Goal: Task Accomplishment & Management: Manage account settings

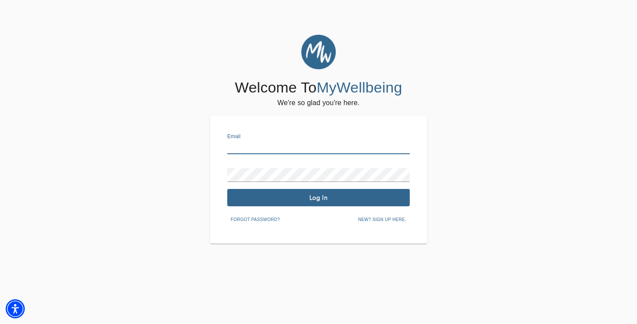
type input "[PERSON_NAME][EMAIL_ADDRESS][DOMAIN_NAME]"
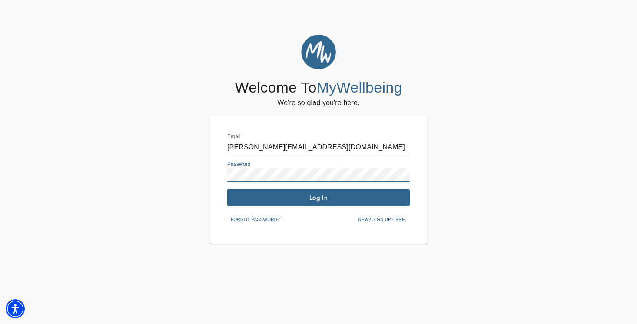
click at [313, 198] on span "Log In" at bounding box center [319, 198] width 176 height 8
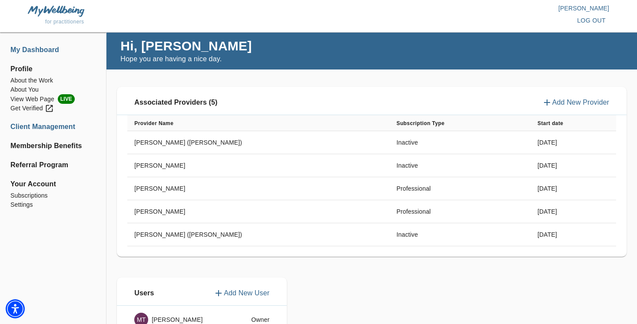
click at [57, 127] on li "Client Management" at bounding box center [52, 127] width 85 height 10
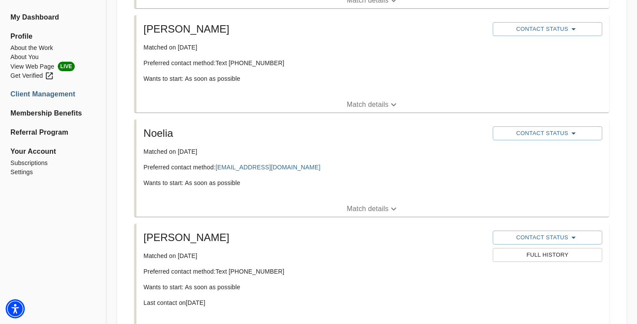
scroll to position [261, 0]
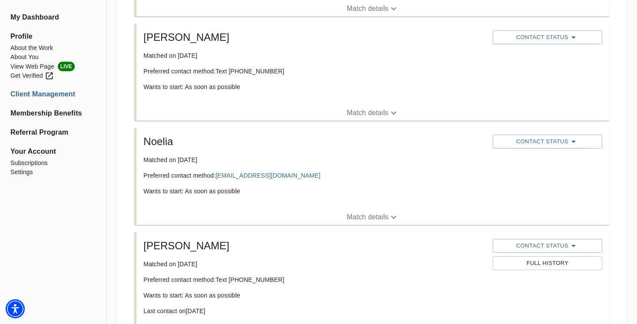
click at [364, 219] on p "Match details" at bounding box center [368, 217] width 42 height 10
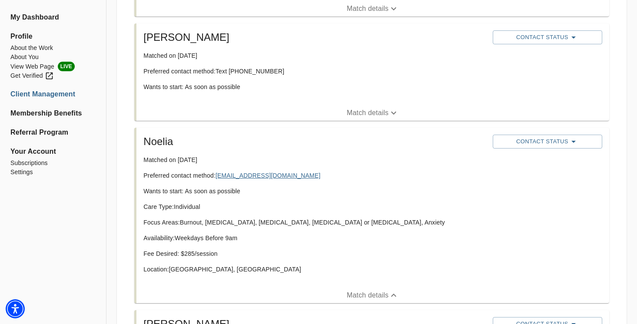
drag, startPoint x: 276, startPoint y: 177, endPoint x: 218, endPoint y: 177, distance: 58.3
click at [218, 177] on p "Preferred contact method: [EMAIL_ADDRESS][DOMAIN_NAME]" at bounding box center [314, 175] width 343 height 9
copy p "[EMAIL_ADDRESS][DOMAIN_NAME]"
click at [166, 142] on h5 "Noelia" at bounding box center [314, 142] width 343 height 14
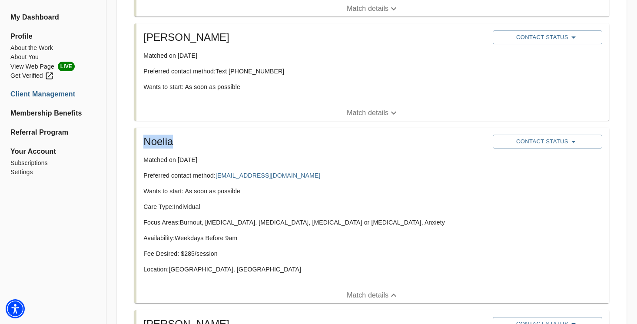
copy h5 "Noelia"
click at [532, 136] on button "Contact Status" at bounding box center [548, 142] width 110 height 14
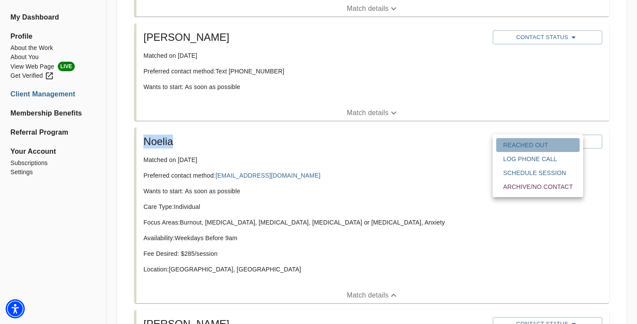
click at [521, 145] on span "Reached Out" at bounding box center [539, 145] width 70 height 9
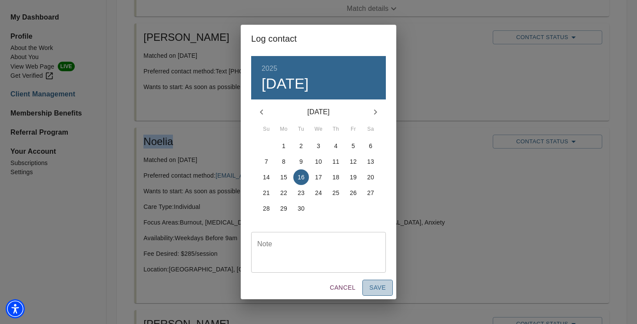
click at [377, 289] on span "Save" at bounding box center [378, 288] width 17 height 11
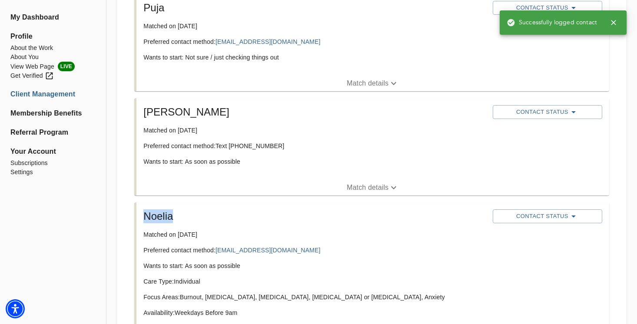
scroll to position [169, 0]
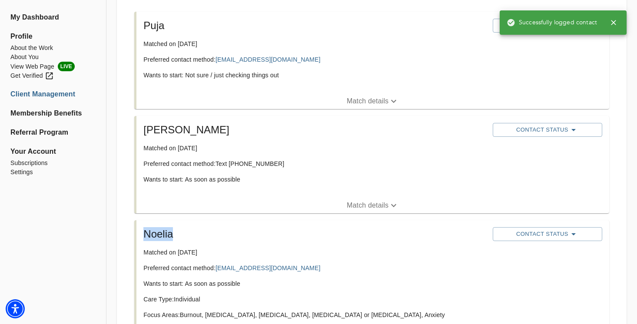
click at [375, 173] on div "[PERSON_NAME] Matched on [DATE] Preferred contact method: Text [PHONE_NUMBER] W…" at bounding box center [315, 157] width 350 height 75
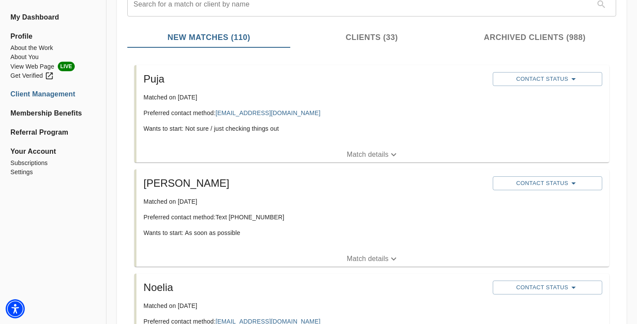
scroll to position [110, 0]
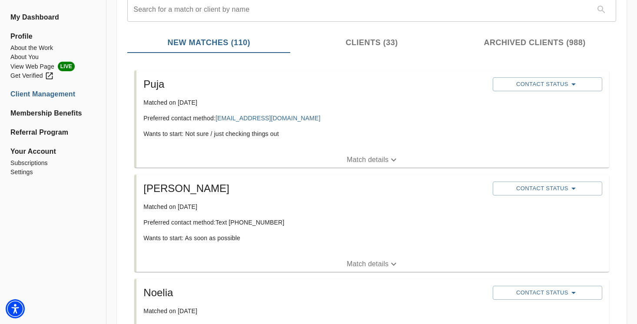
click at [363, 263] on p "Match details" at bounding box center [368, 264] width 42 height 10
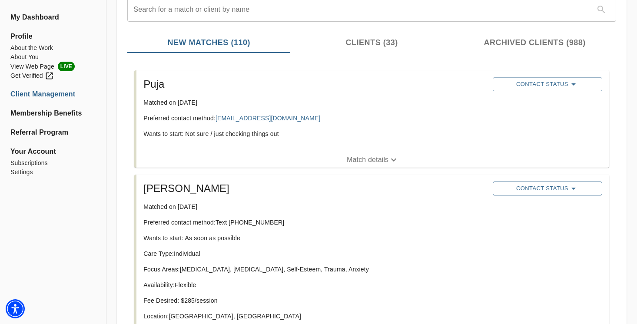
click at [542, 189] on span "Contact Status" at bounding box center [547, 188] width 101 height 10
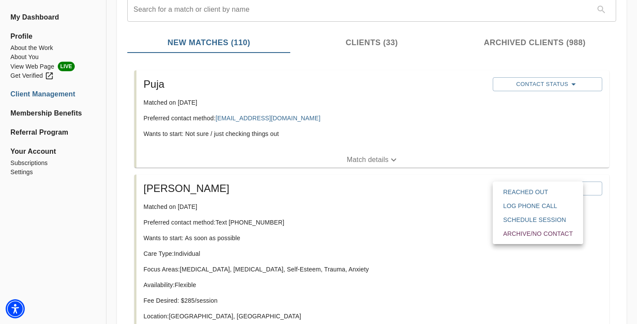
click at [524, 192] on span "Reached Out" at bounding box center [539, 192] width 70 height 9
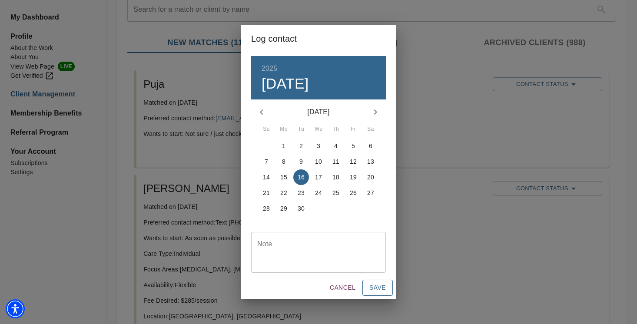
click at [382, 288] on span "Save" at bounding box center [378, 288] width 17 height 11
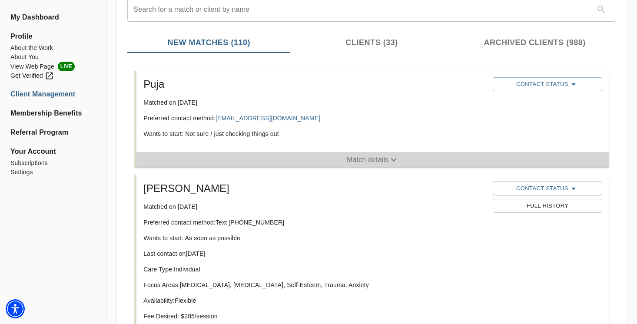
click at [370, 160] on p "Match details" at bounding box center [368, 160] width 42 height 10
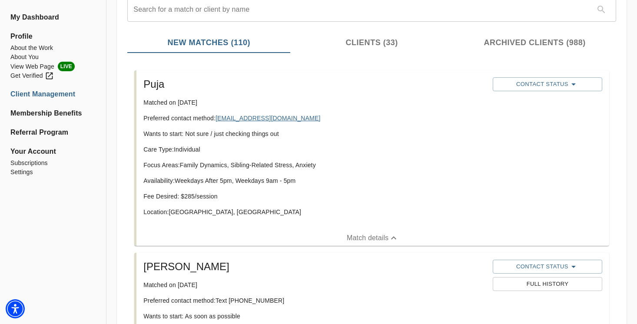
drag, startPoint x: 282, startPoint y: 117, endPoint x: 219, endPoint y: 118, distance: 63.5
click at [219, 118] on p "Preferred contact method: [EMAIL_ADDRESS][DOMAIN_NAME]" at bounding box center [314, 118] width 343 height 9
copy p "[EMAIL_ADDRESS][DOMAIN_NAME]"
click at [546, 77] on div "Contact Status" at bounding box center [547, 84] width 113 height 17
click at [544, 83] on span "Contact Status" at bounding box center [547, 84] width 101 height 10
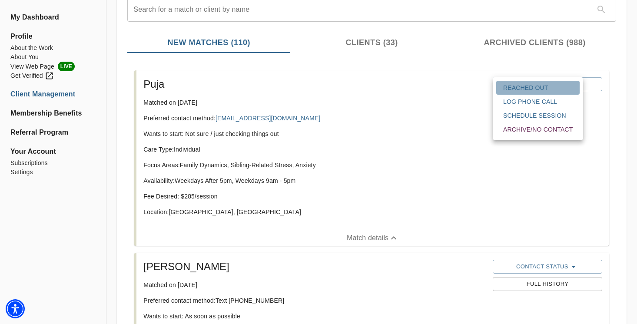
click at [533, 87] on span "Reached Out" at bounding box center [539, 87] width 70 height 9
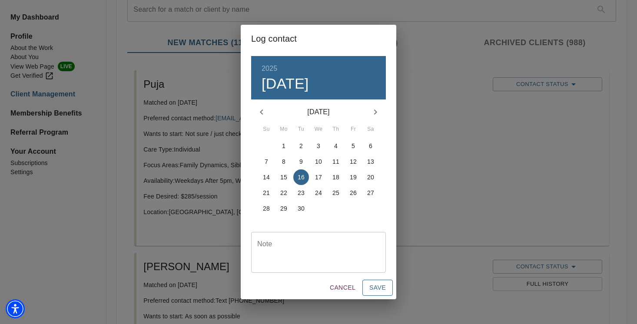
click at [382, 282] on button "Save" at bounding box center [378, 288] width 30 height 16
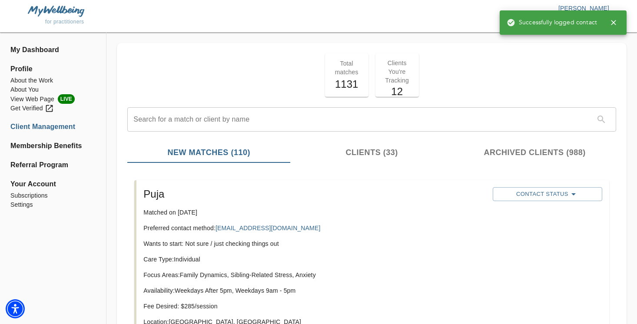
scroll to position [0, 0]
